Goal: Information Seeking & Learning: Learn about a topic

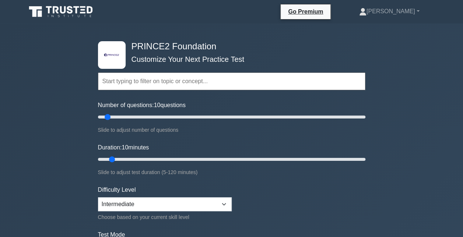
drag, startPoint x: 0, startPoint y: 0, endPoint x: 172, endPoint y: 113, distance: 205.6
click at [171, 112] on div "Number of questions: 10 questions Slide to adjust number of questions" at bounding box center [231, 118] width 267 height 34
type input "60"
click at [171, 115] on input "Number of questions: 10 questions" at bounding box center [231, 117] width 267 height 9
drag, startPoint x: 111, startPoint y: 157, endPoint x: 157, endPoint y: 158, distance: 46.8
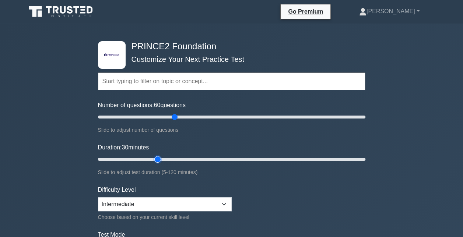
type input "30"
click at [157, 158] on input "Duration: 30 minutes" at bounding box center [231, 159] width 267 height 9
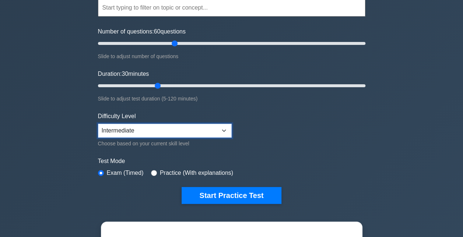
click at [214, 127] on select "Beginner Intermediate Expert" at bounding box center [165, 131] width 134 height 14
click at [211, 127] on select "Beginner Intermediate Expert" at bounding box center [165, 131] width 134 height 14
click at [343, 132] on form "Topics Introduction to PRINCE2 PRINCE2 Principles Organization Theme Business C…" at bounding box center [231, 90] width 267 height 228
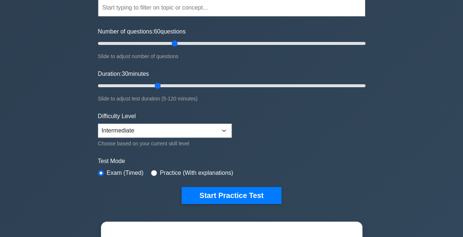
scroll to position [147, 0]
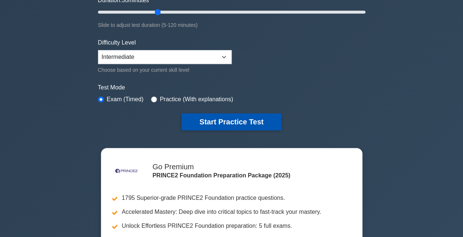
click at [226, 113] on button "Start Practice Test" at bounding box center [231, 121] width 99 height 17
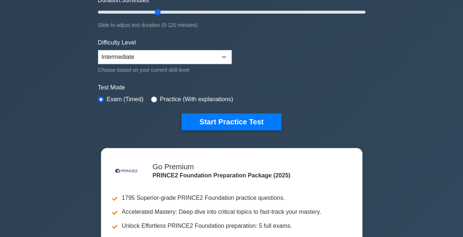
scroll to position [0, 0]
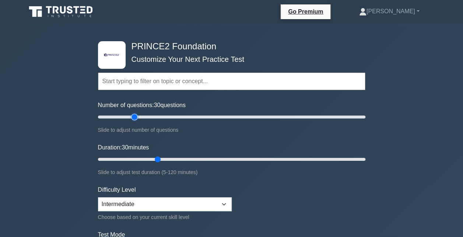
click at [134, 116] on input "Number of questions: 30 questions" at bounding box center [231, 117] width 267 height 9
drag, startPoint x: 129, startPoint y: 115, endPoint x: 108, endPoint y: 113, distance: 21.8
type input "10"
click at [108, 113] on input "Number of questions: 10 questions" at bounding box center [231, 117] width 267 height 9
drag, startPoint x: 158, startPoint y: 157, endPoint x: 113, endPoint y: 157, distance: 44.9
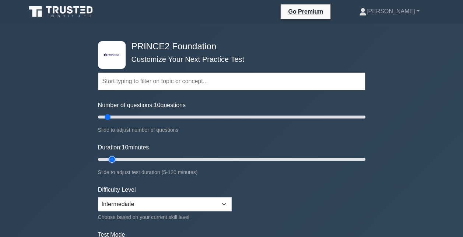
type input "10"
click at [113, 157] on input "Duration: 10 minutes" at bounding box center [231, 159] width 267 height 9
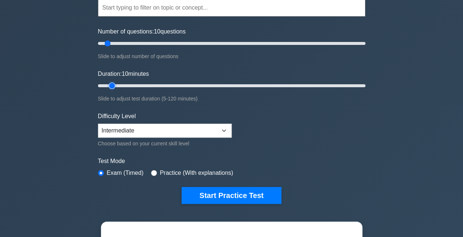
scroll to position [111, 0]
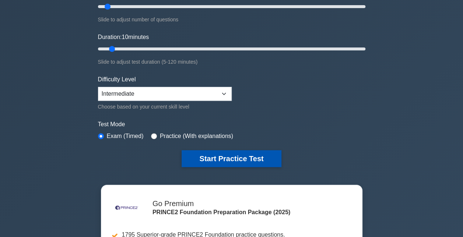
click at [223, 158] on button "Start Practice Test" at bounding box center [231, 158] width 99 height 17
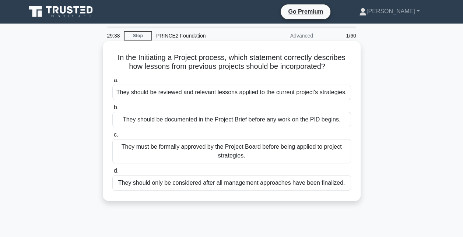
click at [148, 93] on div "They should be reviewed and relevant lessons applied to the current project's s…" at bounding box center [231, 92] width 239 height 15
click at [112, 83] on input "a. They should be reviewed and relevant lessons applied to the current project'…" at bounding box center [112, 80] width 0 height 5
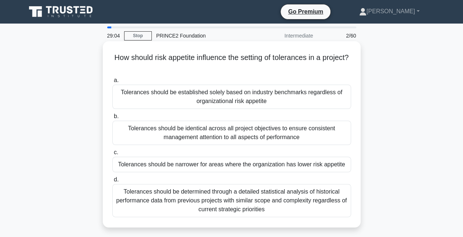
click at [139, 164] on div "Tolerances should be narrower for areas where the organization has lower risk a…" at bounding box center [231, 164] width 239 height 15
click at [112, 155] on input "c. Tolerances should be narrower for areas where the organization has lower ris…" at bounding box center [112, 152] width 0 height 5
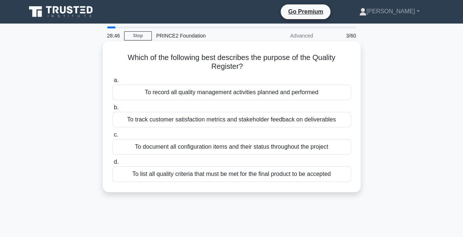
click at [137, 172] on div "To list all quality criteria that must be met for the final product to be accep…" at bounding box center [231, 173] width 239 height 15
click at [112, 165] on input "d. To list all quality criteria that must be met for the final product to be ac…" at bounding box center [112, 162] width 0 height 5
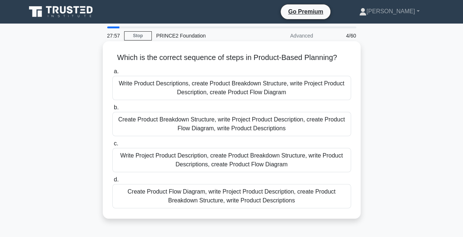
click at [133, 87] on div "Write Product Descriptions, create Product Breakdown Structure, write Project P…" at bounding box center [231, 88] width 239 height 24
click at [112, 74] on input "a. Write Product Descriptions, create Product Breakdown Structure, write Projec…" at bounding box center [112, 71] width 0 height 5
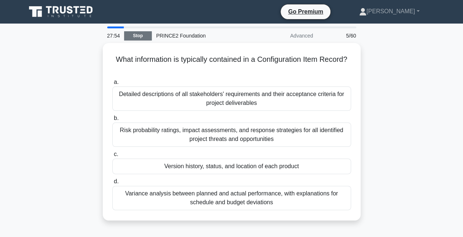
click at [137, 35] on link "Stop" at bounding box center [138, 35] width 28 height 9
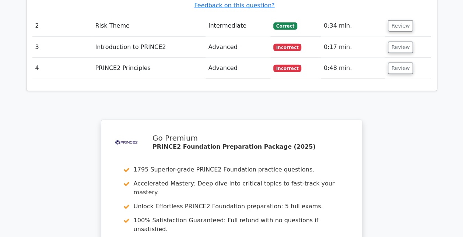
scroll to position [847, 0]
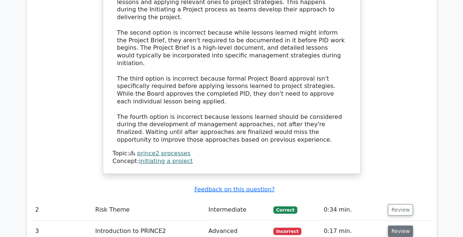
click at [401, 226] on button "Review" at bounding box center [400, 231] width 25 height 11
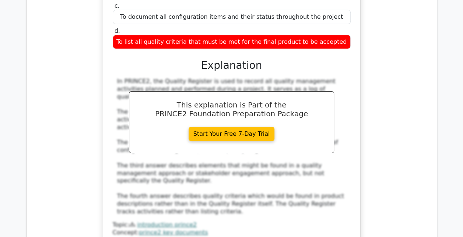
scroll to position [1252, 0]
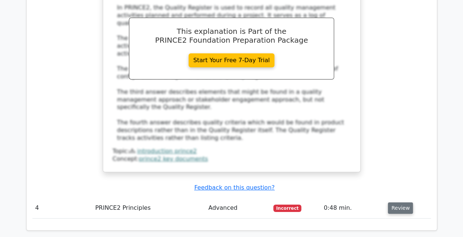
click at [394, 203] on button "Review" at bounding box center [400, 208] width 25 height 11
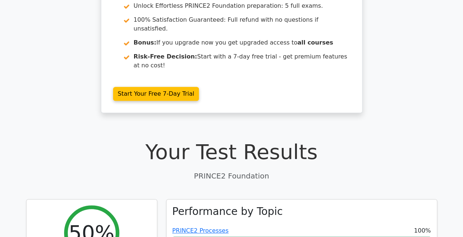
scroll to position [0, 0]
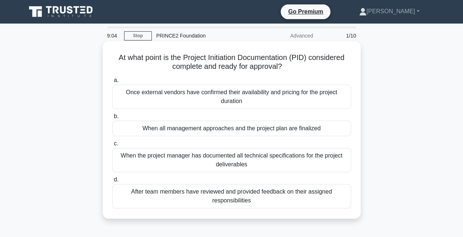
click at [169, 199] on div "After team members have reviewed and provided feedback on their assigned respon…" at bounding box center [231, 196] width 239 height 24
click at [112, 182] on input "d. After team members have reviewed and provided feedback on their assigned res…" at bounding box center [112, 180] width 0 height 5
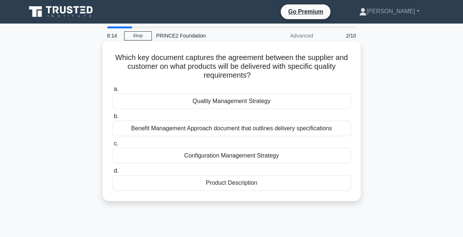
click at [165, 99] on div "Quality Management Strategy" at bounding box center [231, 101] width 239 height 15
click at [112, 92] on input "a. Quality Management Strategy" at bounding box center [112, 89] width 0 height 5
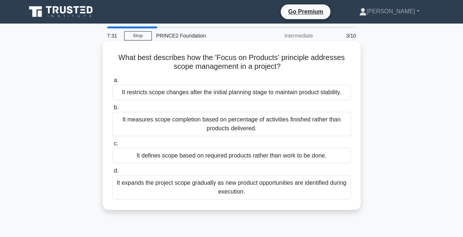
click at [145, 90] on div "It restricts scope changes after the initial planning stage to maintain product…" at bounding box center [231, 92] width 239 height 15
click at [112, 83] on input "a. It restricts scope changes after the initial planning stage to maintain prod…" at bounding box center [112, 80] width 0 height 5
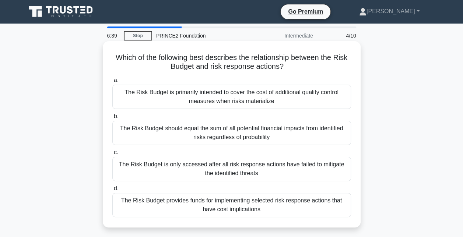
click at [270, 210] on div "The Risk Budget provides funds for implementing selected risk response actions …" at bounding box center [231, 205] width 239 height 24
click at [112, 191] on input "d. The Risk Budget provides funds for implementing selected risk response actio…" at bounding box center [112, 188] width 0 height 5
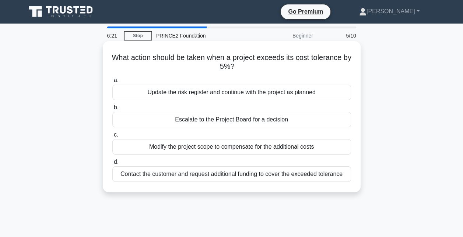
click at [231, 118] on div "Escalate to the Project Board for a decision" at bounding box center [231, 119] width 239 height 15
click at [112, 110] on input "b. Escalate to the Project Board for a decision" at bounding box center [112, 107] width 0 height 5
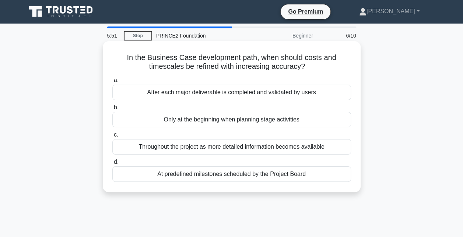
click at [157, 146] on div "Throughout the project as more detailed information becomes available" at bounding box center [231, 146] width 239 height 15
click at [112, 137] on input "c. Throughout the project as more detailed information becomes available" at bounding box center [112, 135] width 0 height 5
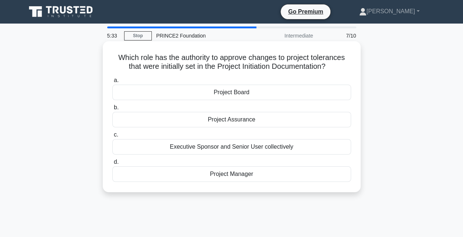
click at [155, 89] on div "Project Board" at bounding box center [231, 92] width 239 height 15
click at [112, 83] on input "a. Project Board" at bounding box center [112, 80] width 0 height 5
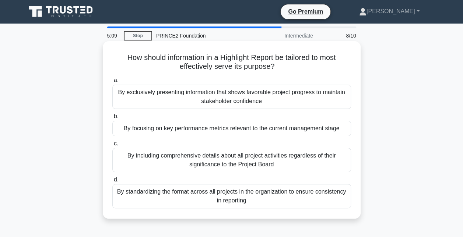
click at [152, 128] on div "By focusing on key performance metrics relevant to the current management stage" at bounding box center [231, 128] width 239 height 15
click at [112, 119] on input "b. By focusing on key performance metrics relevant to the current management st…" at bounding box center [112, 116] width 0 height 5
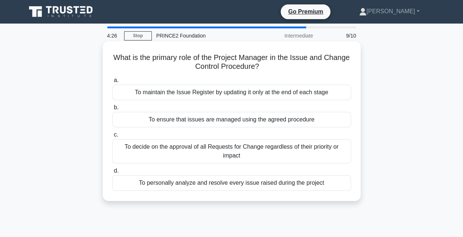
click at [128, 120] on div "To ensure that issues are managed using the agreed procedure" at bounding box center [231, 119] width 239 height 15
click at [112, 110] on input "b. To ensure that issues are managed using the agreed procedure" at bounding box center [112, 107] width 0 height 5
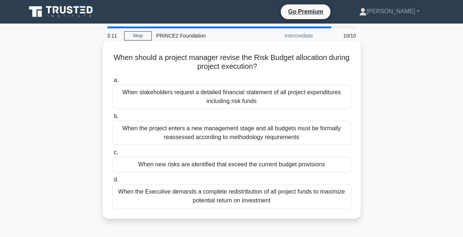
click at [323, 134] on div "When the project enters a new management stage and all budgets must be formally…" at bounding box center [231, 133] width 239 height 24
click at [112, 119] on input "b. When the project enters a new management stage and all budgets must be forma…" at bounding box center [112, 116] width 0 height 5
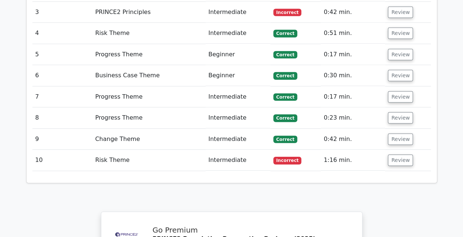
scroll to position [958, 0]
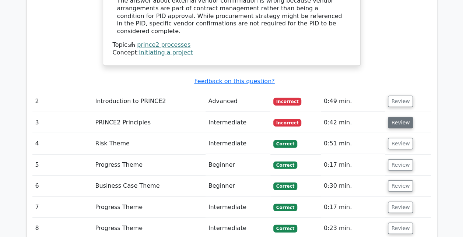
click at [400, 117] on button "Review" at bounding box center [400, 122] width 25 height 11
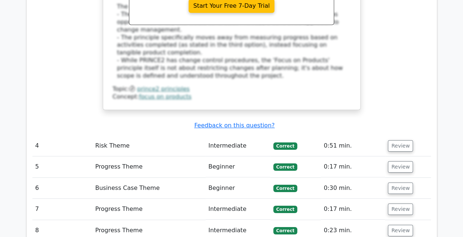
scroll to position [1400, 0]
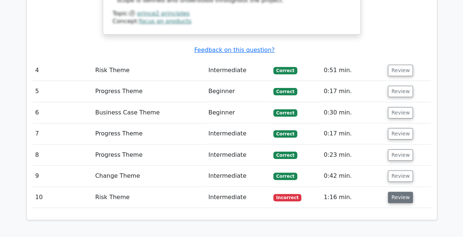
click at [397, 192] on button "Review" at bounding box center [400, 197] width 25 height 11
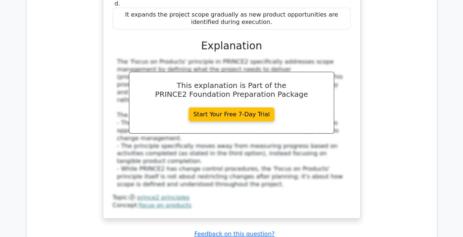
scroll to position [1363, 0]
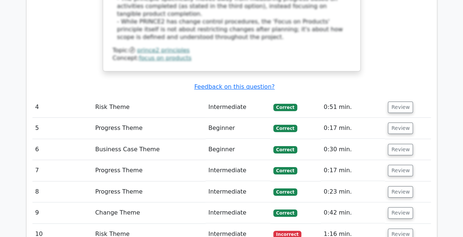
click at [121, 224] on td "Risk Theme" at bounding box center [148, 234] width 113 height 21
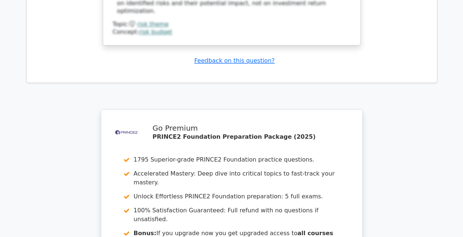
scroll to position [2006, 0]
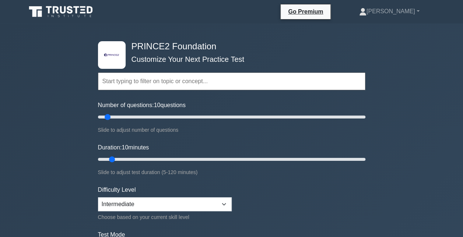
scroll to position [37, 0]
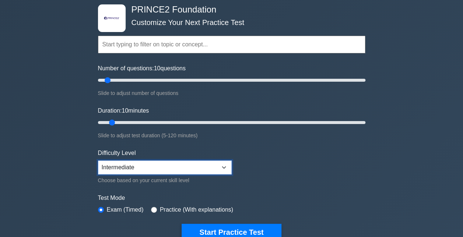
click at [225, 165] on select "Beginner Intermediate Expert" at bounding box center [165, 168] width 134 height 14
click at [290, 162] on form "Topics Introduction to PRINCE2 PRINCE2 Principles Organization Theme Business C…" at bounding box center [231, 127] width 267 height 228
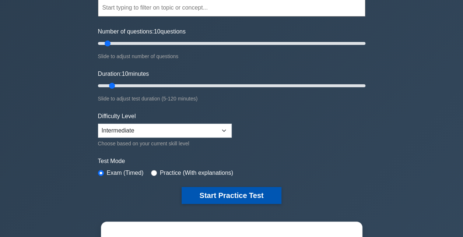
click at [228, 192] on button "Start Practice Test" at bounding box center [231, 195] width 99 height 17
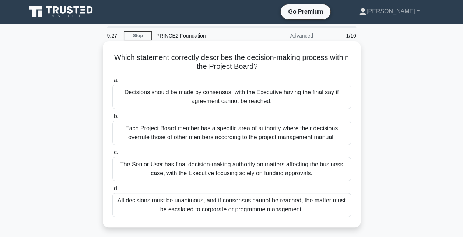
click at [148, 102] on div "Decisions should be made by consensus, with the Executive having the final say …" at bounding box center [231, 97] width 239 height 24
click at [112, 83] on input "a. Decisions should be made by consensus, with the Executive having the final s…" at bounding box center [112, 80] width 0 height 5
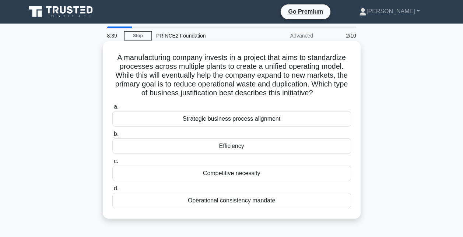
click at [153, 148] on div "Efficiency" at bounding box center [231, 146] width 239 height 15
click at [112, 137] on input "b. Efficiency" at bounding box center [112, 134] width 0 height 5
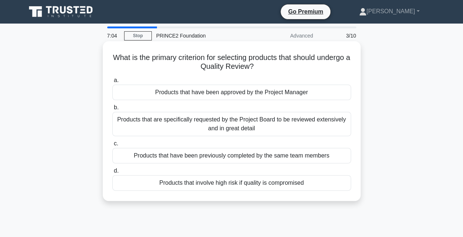
click at [138, 184] on div "Products that involve high risk if quality is compromised" at bounding box center [231, 182] width 239 height 15
click at [112, 173] on input "d. Products that involve high risk if quality is compromised" at bounding box center [112, 171] width 0 height 5
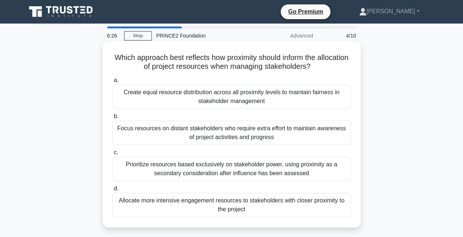
click at [132, 205] on div "Allocate more intensive engagement resources to stakeholders with closer proxim…" at bounding box center [231, 205] width 239 height 24
click at [112, 191] on input "d. Allocate more intensive engagement resources to stakeholders with closer pro…" at bounding box center [112, 188] width 0 height 5
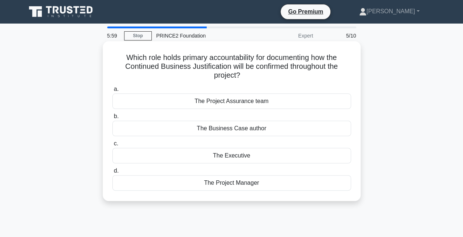
click at [164, 183] on div "The Project Manager" at bounding box center [231, 182] width 239 height 15
click at [112, 173] on input "d. The Project Manager" at bounding box center [112, 171] width 0 height 5
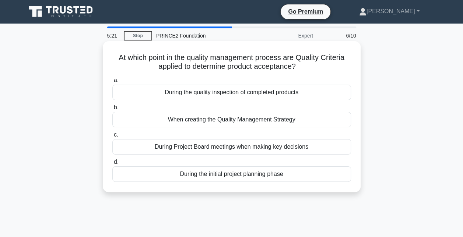
click at [126, 119] on div "When creating the Quality Management Strategy" at bounding box center [231, 119] width 239 height 15
click at [112, 110] on input "b. When creating the Quality Management Strategy" at bounding box center [112, 107] width 0 height 5
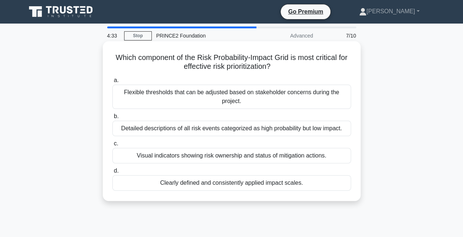
click at [138, 183] on div "Clearly defined and consistently applied impact scales." at bounding box center [231, 182] width 239 height 15
click at [112, 173] on input "d. Clearly defined and consistently applied impact scales." at bounding box center [112, 171] width 0 height 5
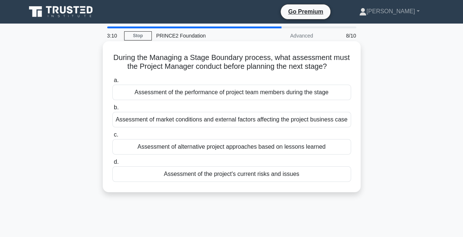
click at [215, 91] on div "Assessment of the performance of project team members during the stage" at bounding box center [231, 92] width 239 height 15
click at [112, 83] on input "a. Assessment of the performance of project team members during the stage" at bounding box center [112, 80] width 0 height 5
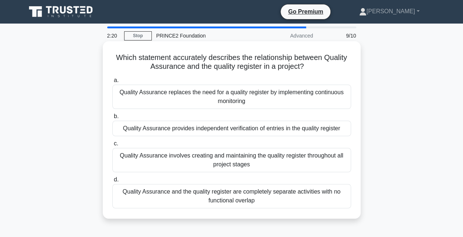
click at [155, 127] on div "Quality Assurance provides independent verification of entries in the quality r…" at bounding box center [231, 128] width 239 height 15
click at [112, 119] on input "b. Quality Assurance provides independent verification of entries in the qualit…" at bounding box center [112, 116] width 0 height 5
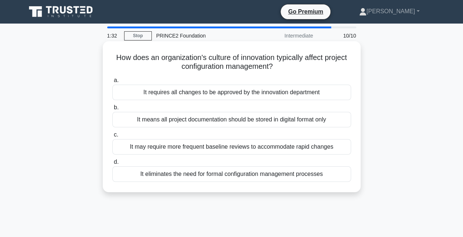
click at [344, 144] on div "It may require more frequent baseline reviews to accommodate rapid changes" at bounding box center [231, 146] width 239 height 15
click at [112, 137] on input "c. It may require more frequent baseline reviews to accommodate rapid changes" at bounding box center [112, 135] width 0 height 5
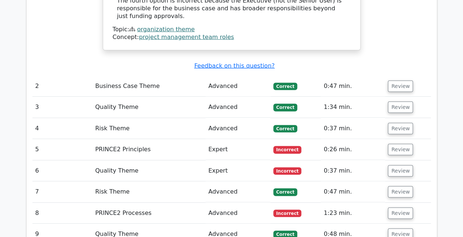
scroll to position [995, 0]
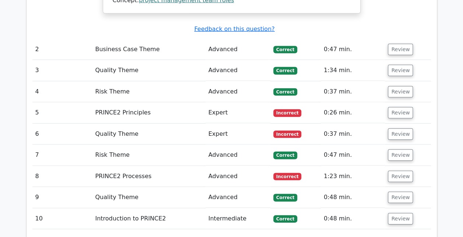
click at [148, 102] on td "PRINCE2 Principles" at bounding box center [148, 112] width 113 height 21
click at [399, 107] on button "Review" at bounding box center [400, 112] width 25 height 11
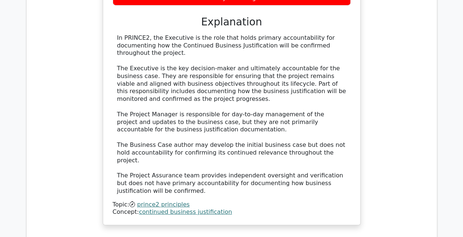
scroll to position [1326, 0]
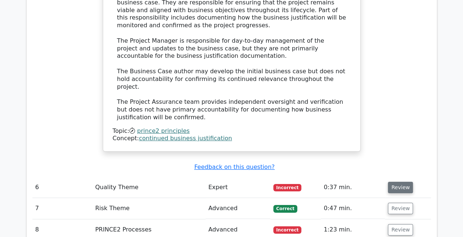
click at [404, 182] on button "Review" at bounding box center [400, 187] width 25 height 11
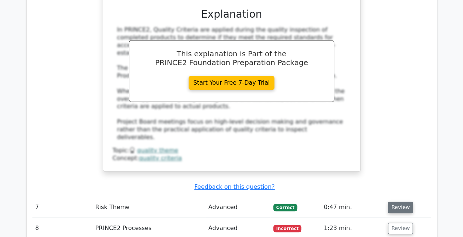
scroll to position [1694, 0]
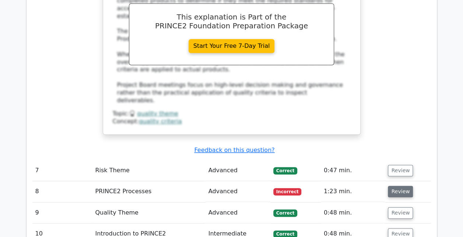
click at [397, 186] on button "Review" at bounding box center [400, 191] width 25 height 11
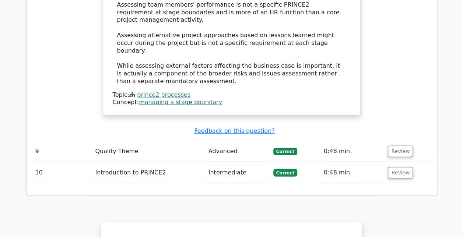
scroll to position [2356, 0]
